Goal: Check status

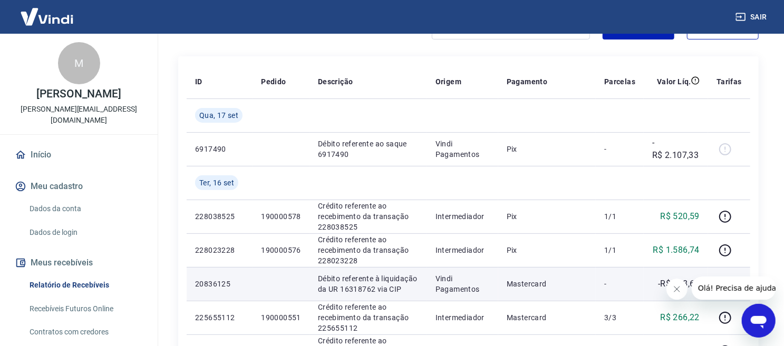
scroll to position [176, 0]
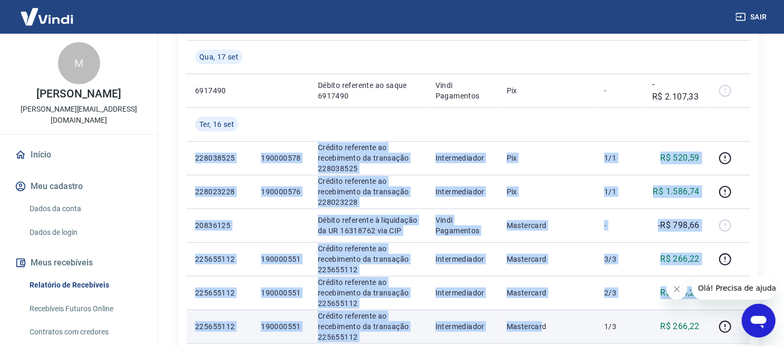
drag, startPoint x: 566, startPoint y: 128, endPoint x: 543, endPoint y: 329, distance: 202.7
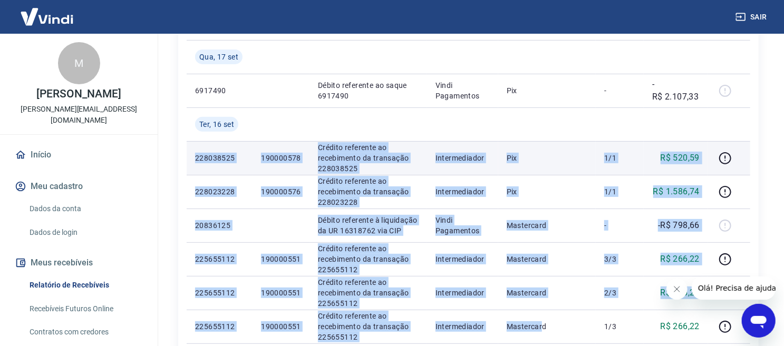
click at [286, 160] on p "190000578" at bounding box center [281, 158] width 40 height 11
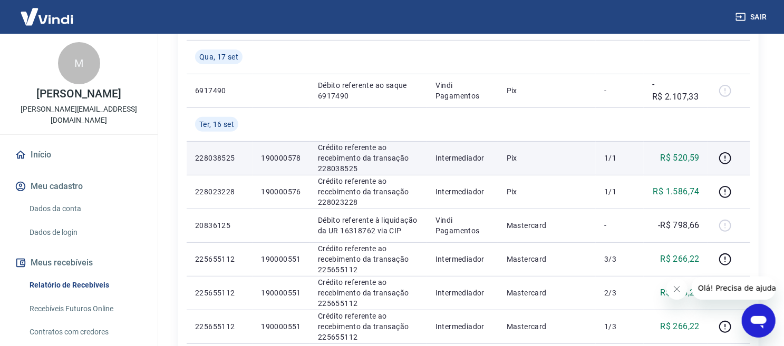
click at [283, 156] on p "190000578" at bounding box center [281, 158] width 40 height 11
copy p "190000578"
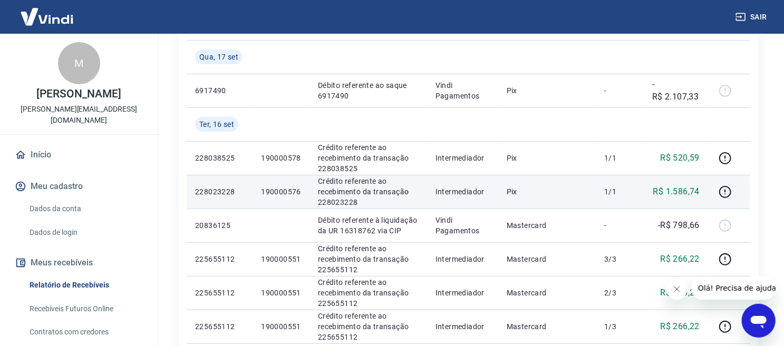
click at [280, 189] on p "190000576" at bounding box center [281, 192] width 40 height 11
copy p "190000576"
